Goal: Find specific page/section: Find specific page/section

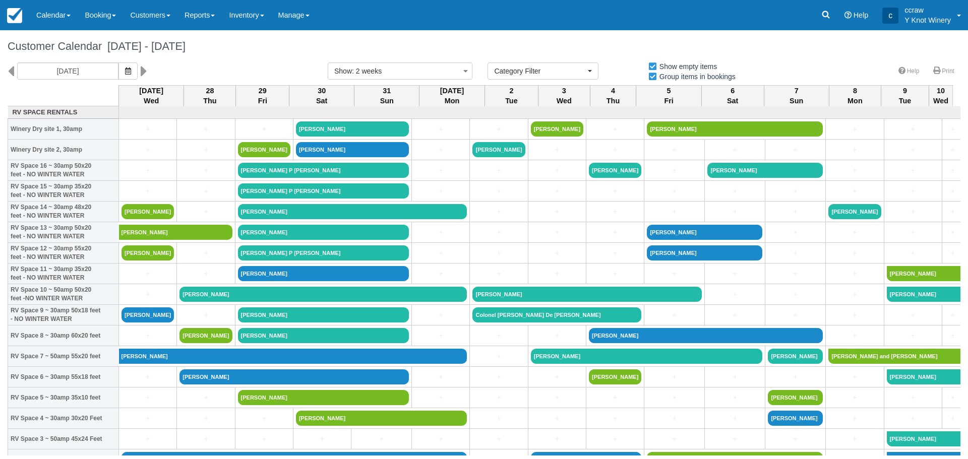
select select
click at [121, 76] on button "button" at bounding box center [128, 71] width 19 height 17
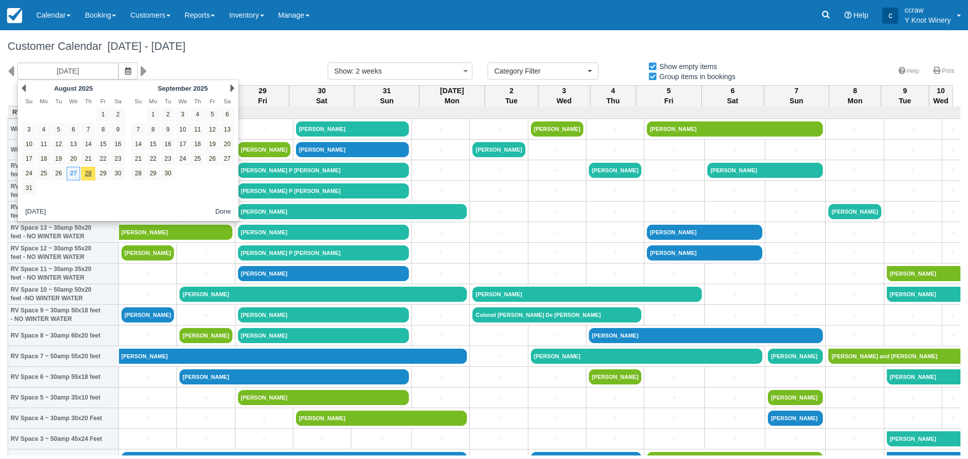
click at [157, 58] on div "Customer Calendar August 27 - September 10 2025" at bounding box center [484, 46] width 968 height 32
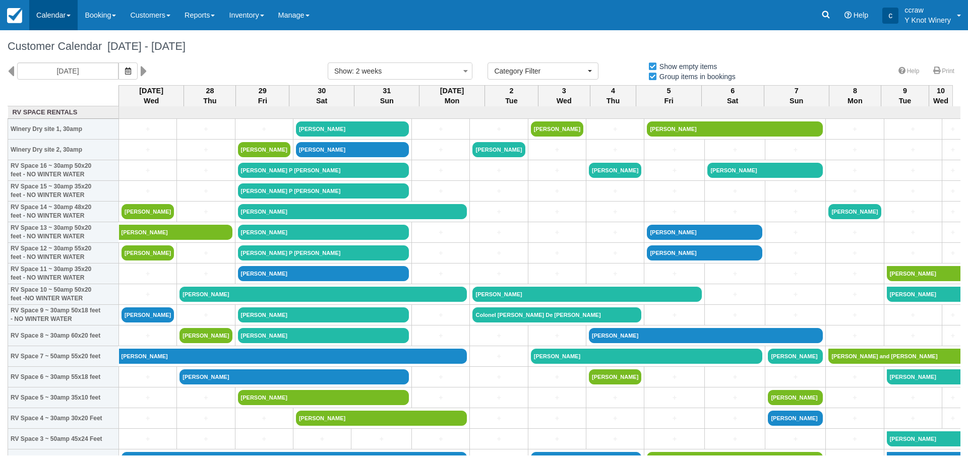
click at [67, 18] on link "Calendar" at bounding box center [53, 15] width 48 height 30
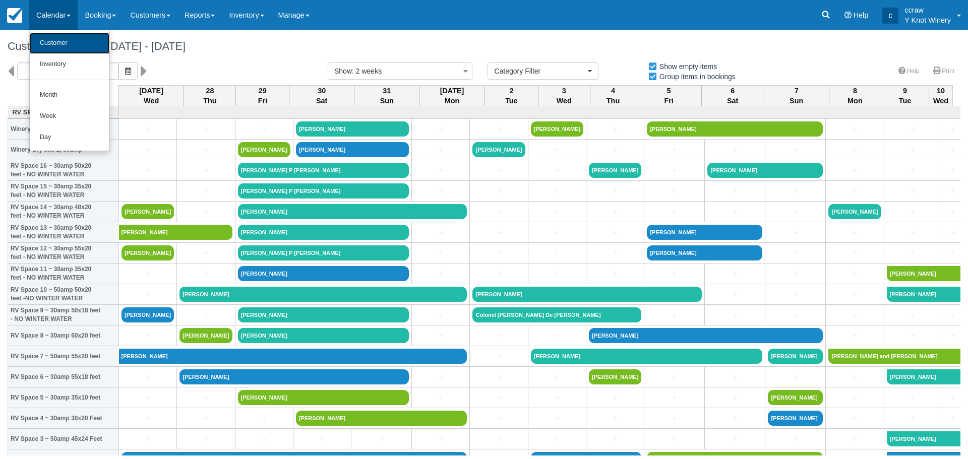
click at [63, 46] on link "Customer" at bounding box center [70, 43] width 80 height 21
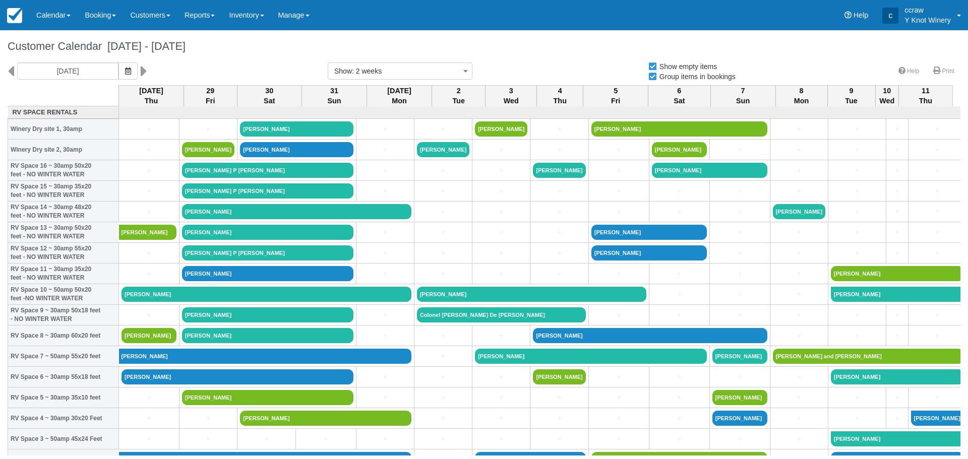
select select
